Goal: Find specific page/section: Find specific page/section

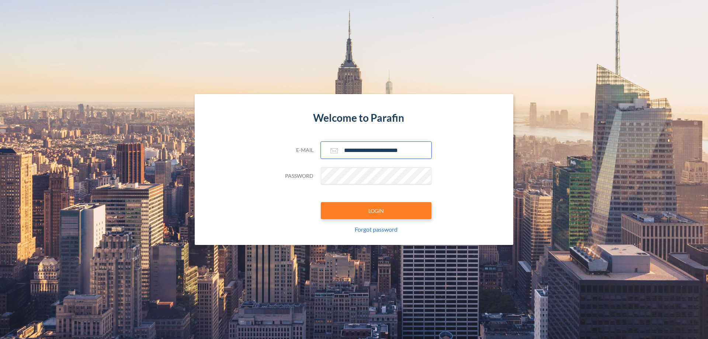
type input "**********"
click at [376, 211] on button "LOGIN" at bounding box center [376, 210] width 111 height 17
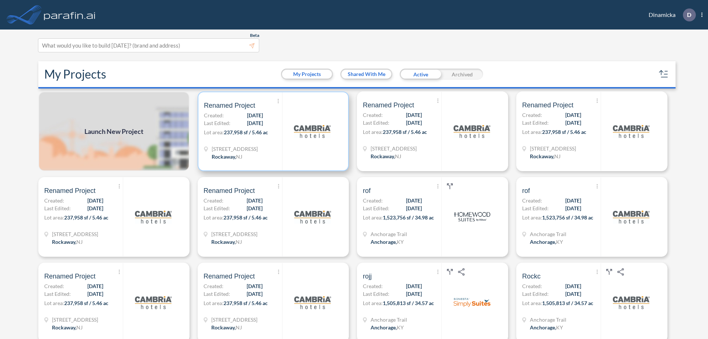
scroll to position [2, 0]
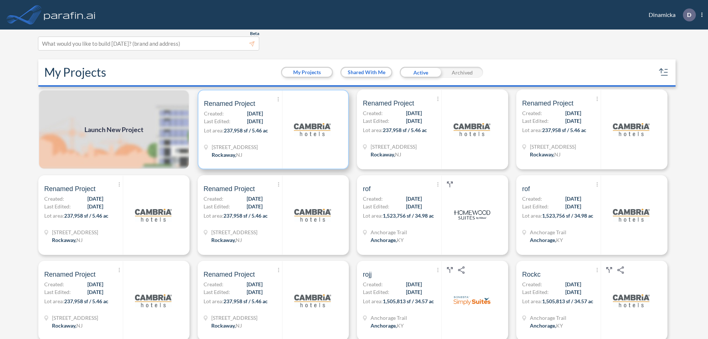
click at [272, 129] on p "Lot area: 237,958 sf / 5.46 ac" at bounding box center [243, 131] width 78 height 11
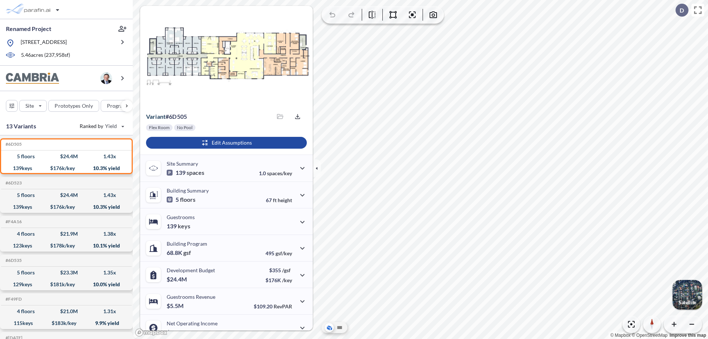
scroll to position [37, 0]
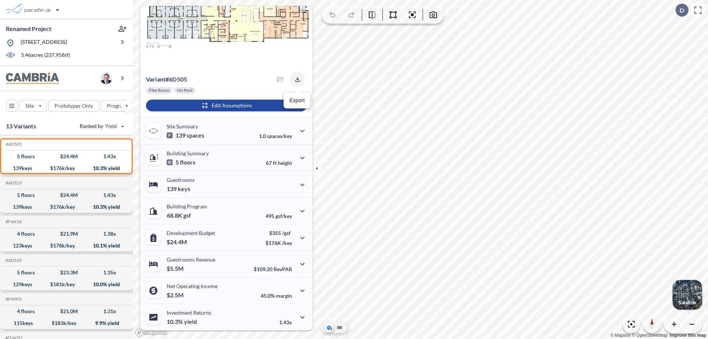
click at [295, 79] on icon "button" at bounding box center [297, 79] width 5 height 5
